Goal: Information Seeking & Learning: Understand process/instructions

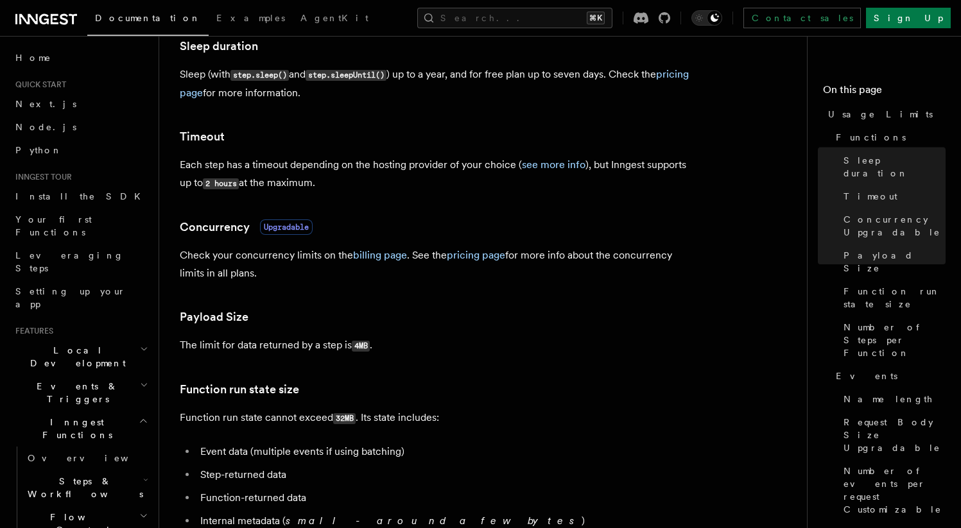
scroll to position [284, 0]
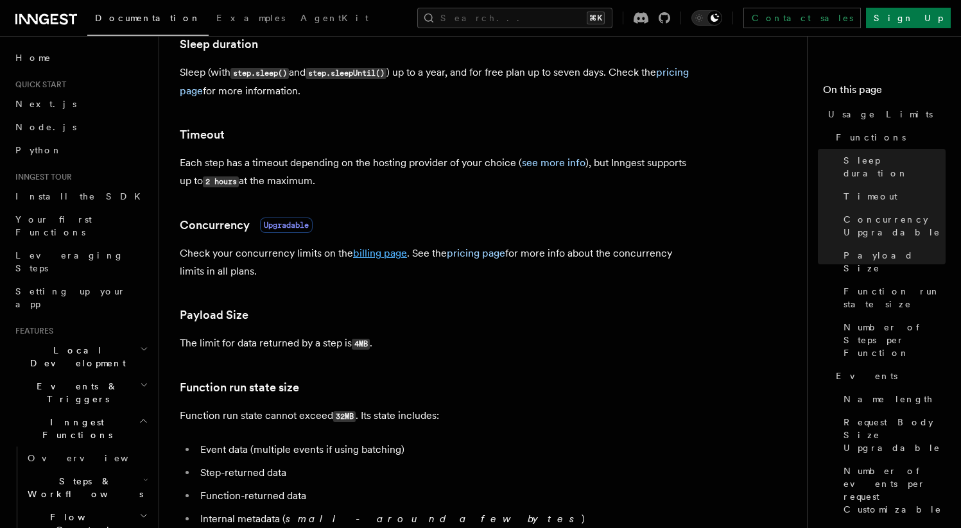
click at [360, 259] on link "billing page" at bounding box center [380, 253] width 54 height 12
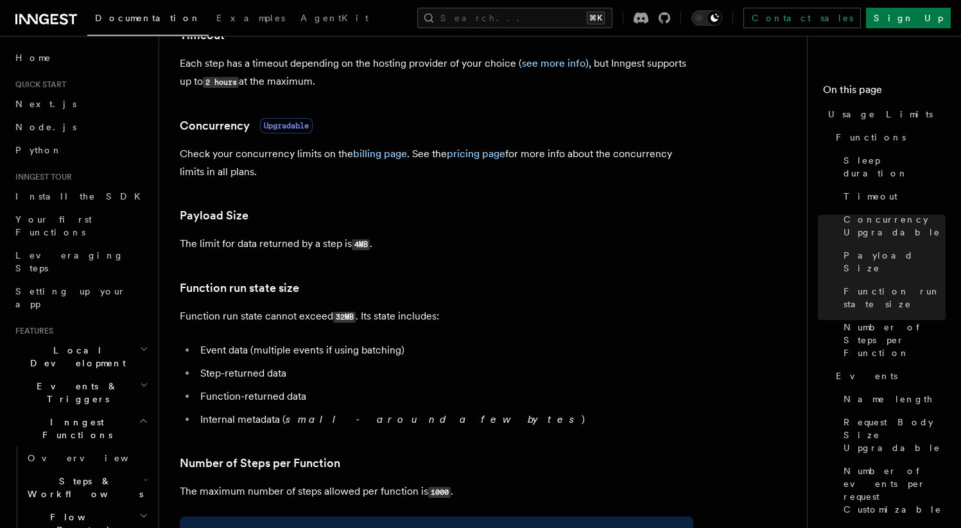
scroll to position [308, 0]
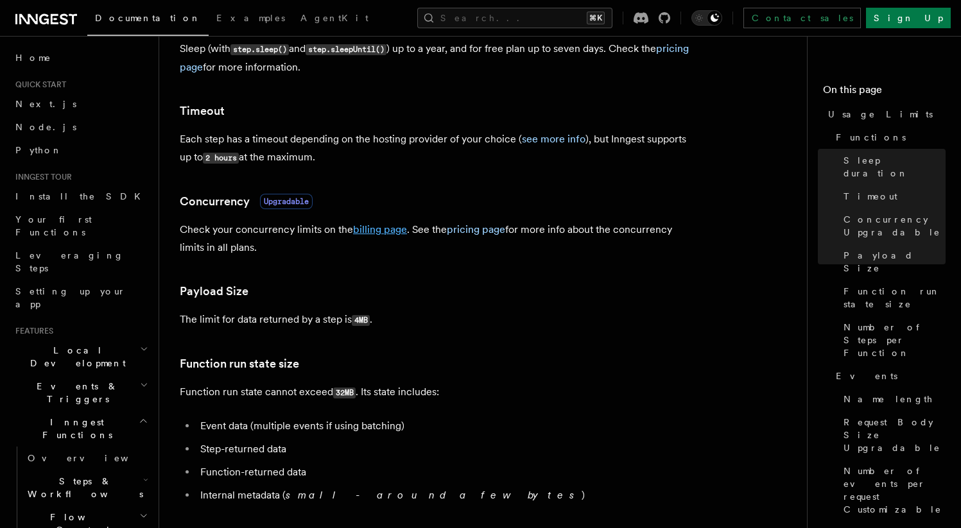
click at [385, 234] on link "billing page" at bounding box center [380, 229] width 54 height 12
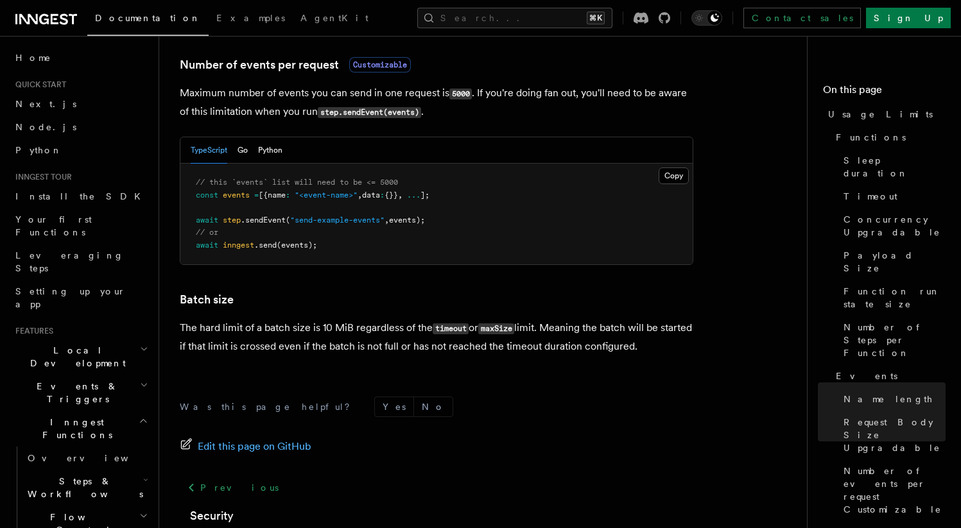
scroll to position [1208, 0]
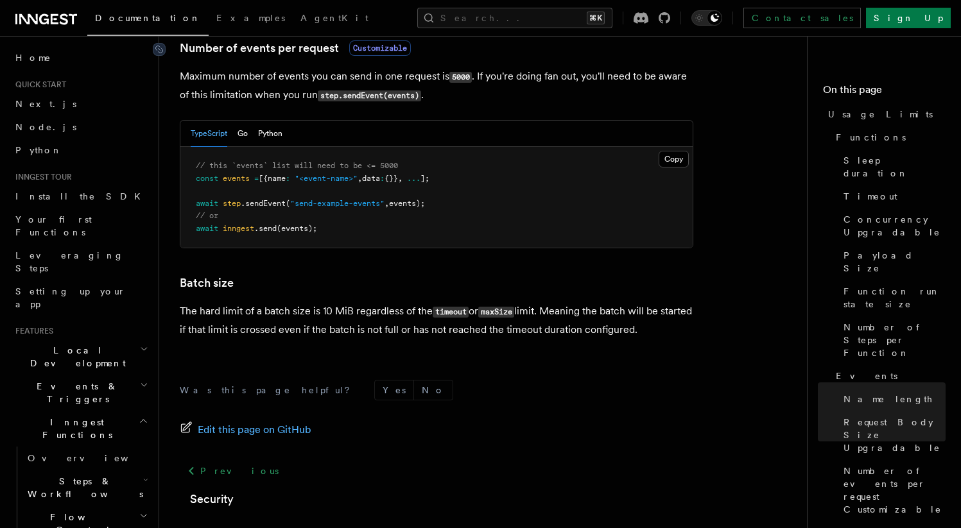
click at [375, 53] on span "Customizable" at bounding box center [380, 47] width 62 height 15
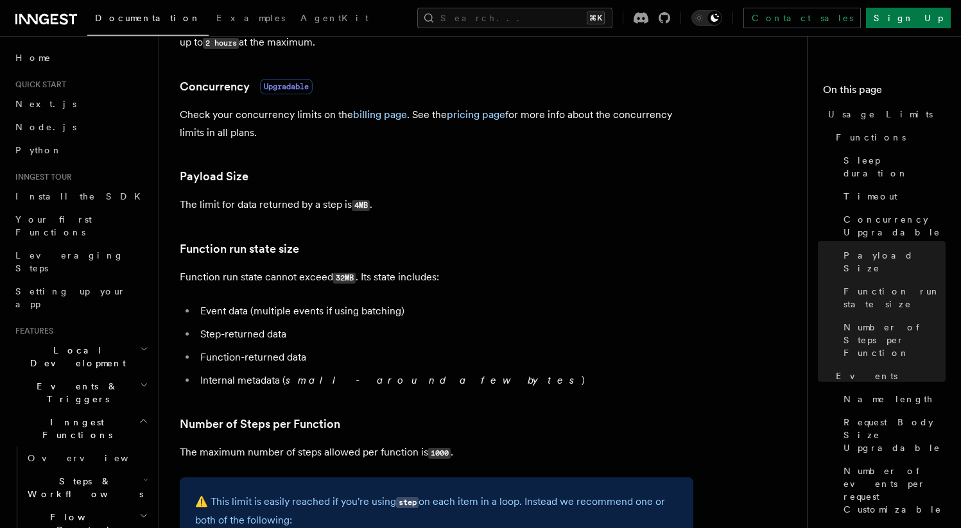
scroll to position [329, 0]
